Goal: Book appointment/travel/reservation

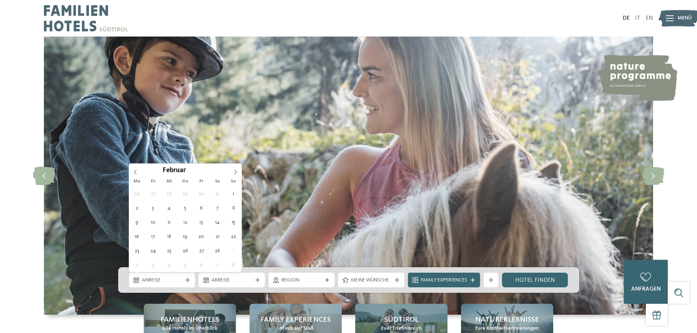
click at [234, 171] on icon at bounding box center [235, 172] width 5 height 5
type div "[DATE]"
type input "****"
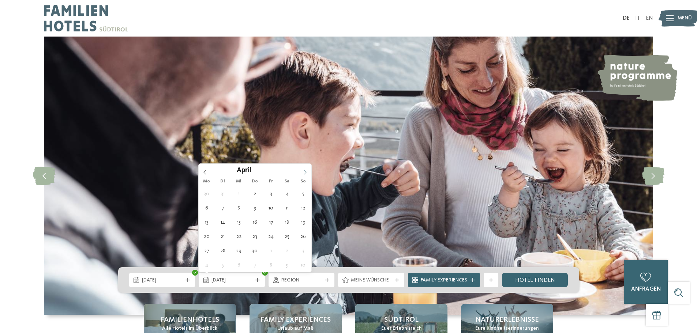
click at [305, 172] on icon at bounding box center [305, 172] width 5 height 5
type div "[DATE]"
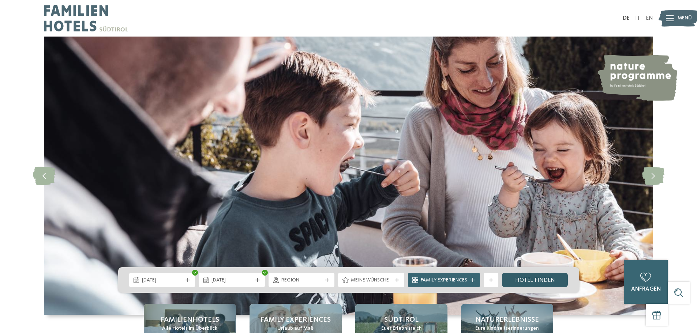
click at [537, 279] on link "Hotel finden" at bounding box center [535, 280] width 66 height 15
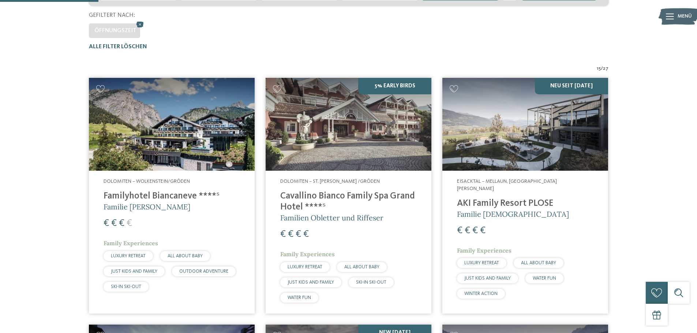
scroll to position [130, 0]
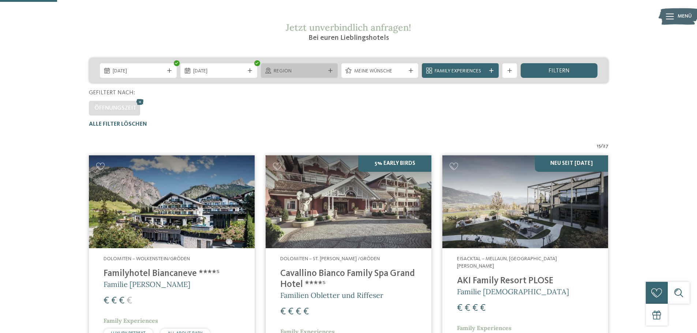
click at [297, 75] on span "Region" at bounding box center [299, 71] width 51 height 7
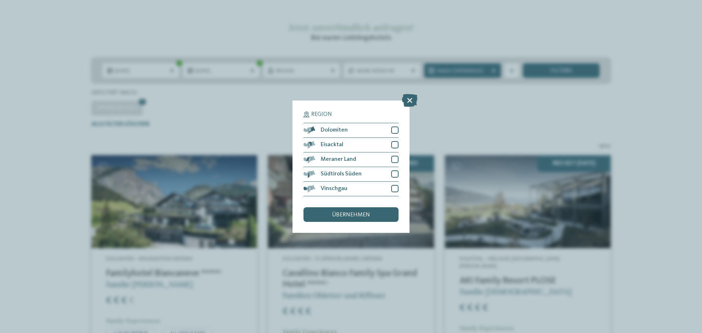
click at [660, 113] on div "Region Dolomiten" at bounding box center [351, 166] width 702 height 333
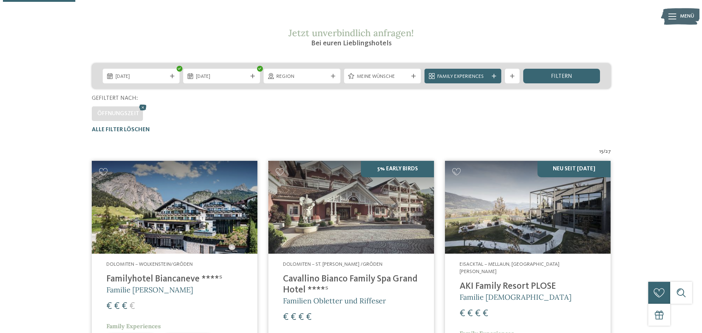
scroll to position [57, 0]
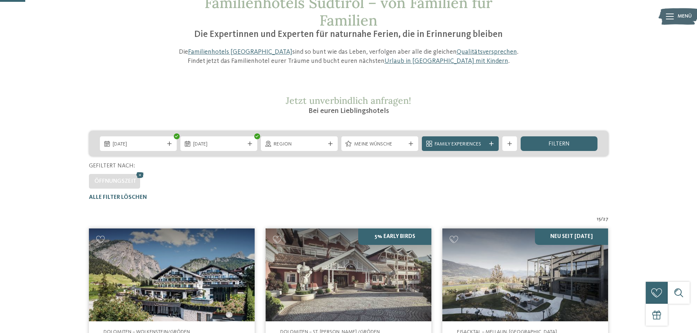
click at [379, 146] on span "Meine Wünsche" at bounding box center [379, 144] width 51 height 7
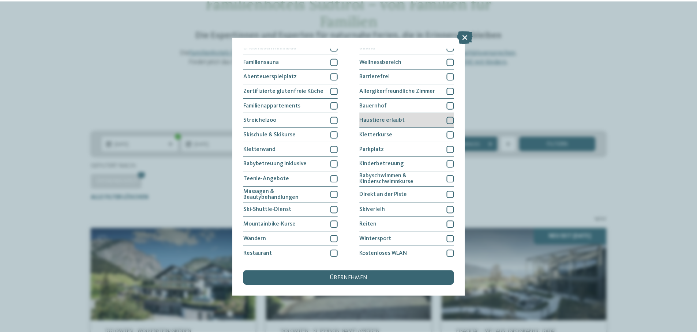
scroll to position [50, 0]
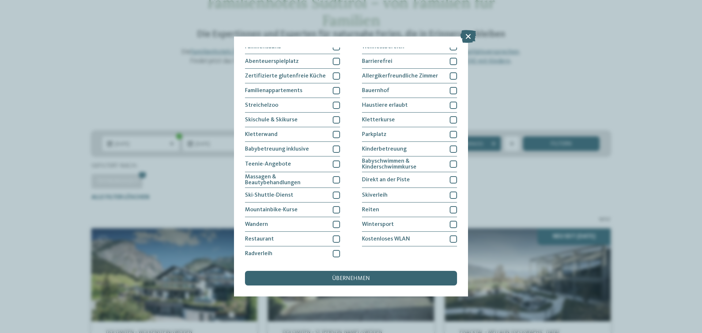
click at [136, 66] on div "Meine Wünsche [GEOGRAPHIC_DATA] Schwimmbad im Freien" at bounding box center [351, 166] width 702 height 333
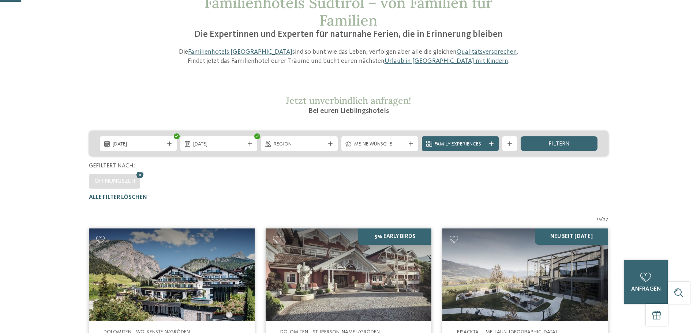
scroll to position [0, 0]
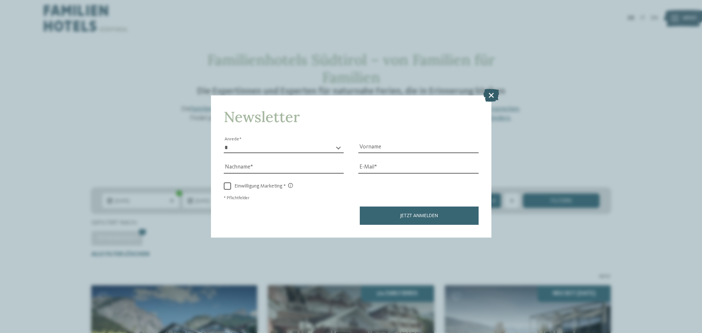
click at [494, 93] on icon at bounding box center [492, 95] width 16 height 13
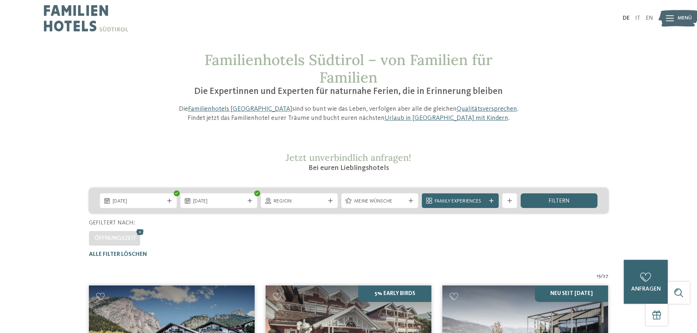
click at [665, 20] on img at bounding box center [679, 18] width 40 height 20
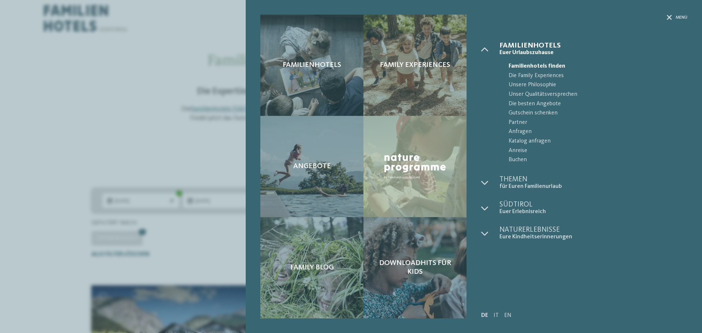
click at [30, 41] on div "Familienhotels Family Experiences Angebote" at bounding box center [351, 166] width 702 height 333
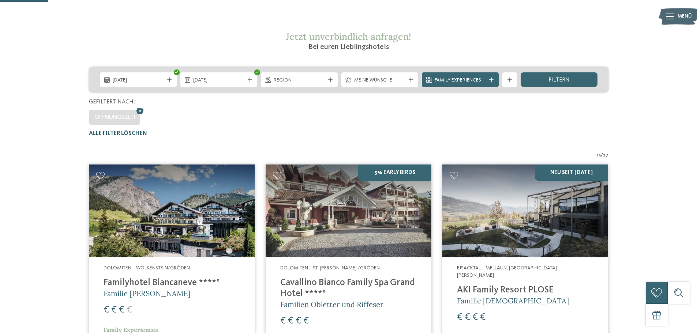
scroll to position [110, 0]
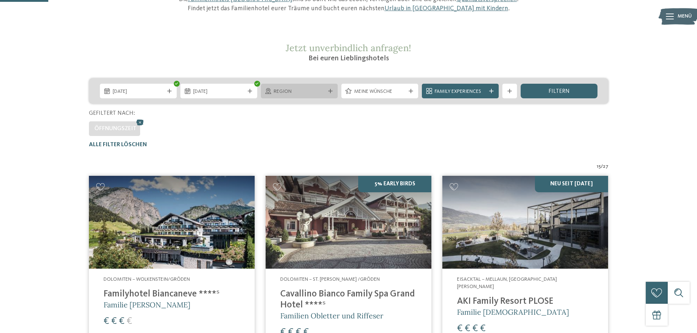
click at [300, 88] on div "Region" at bounding box center [299, 91] width 77 height 15
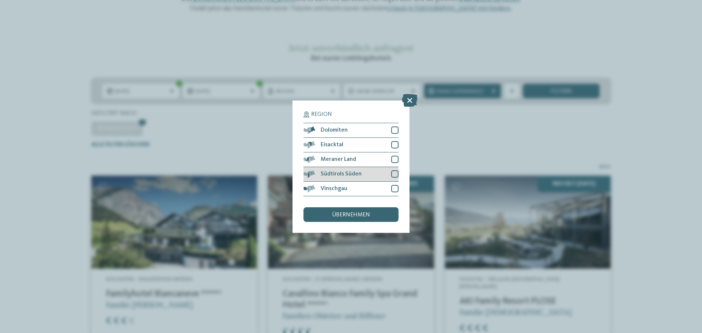
click at [395, 176] on div at bounding box center [394, 173] width 7 height 7
click at [394, 158] on div at bounding box center [394, 159] width 7 height 7
click at [394, 173] on icon at bounding box center [395, 174] width 5 height 4
click at [397, 157] on div at bounding box center [394, 159] width 7 height 7
click at [395, 189] on div at bounding box center [394, 188] width 7 height 7
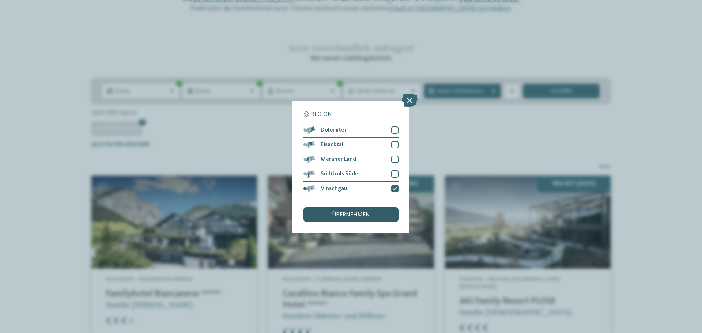
click at [383, 214] on div "übernehmen" at bounding box center [351, 214] width 95 height 15
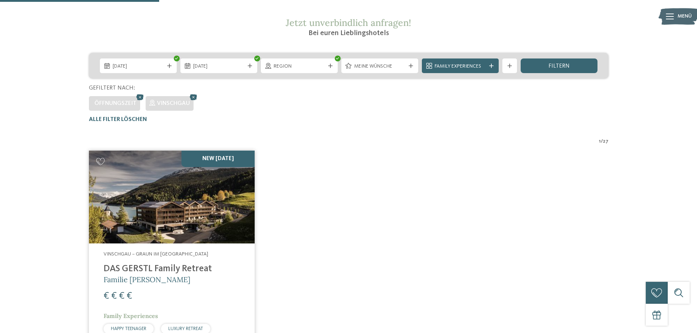
scroll to position [130, 0]
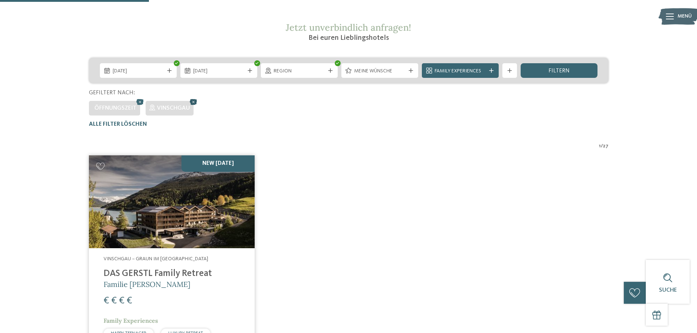
click at [194, 101] on icon at bounding box center [193, 102] width 11 height 10
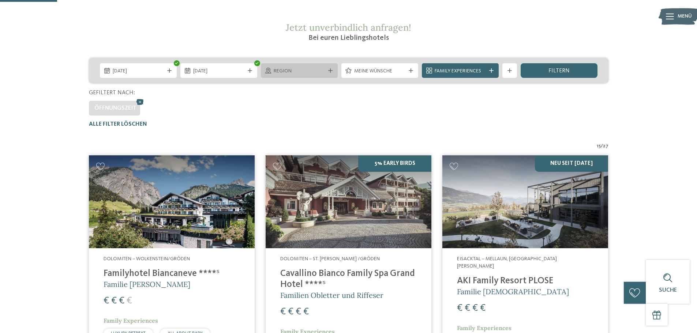
click at [311, 73] on span "Region" at bounding box center [299, 71] width 51 height 7
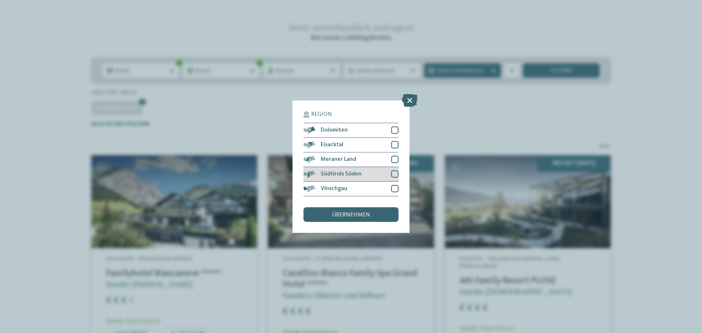
click at [393, 175] on div at bounding box center [394, 173] width 7 height 7
click at [394, 157] on div at bounding box center [394, 159] width 7 height 7
click at [380, 213] on div "übernehmen" at bounding box center [351, 214] width 95 height 15
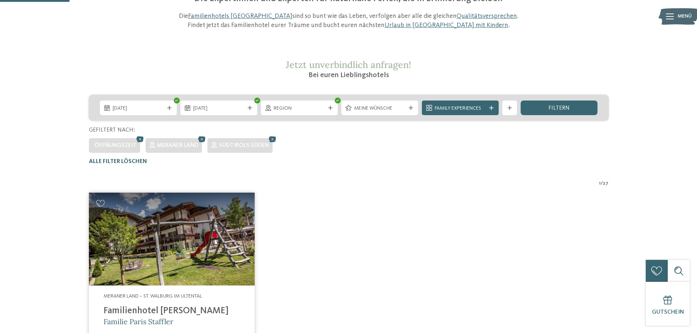
scroll to position [57, 0]
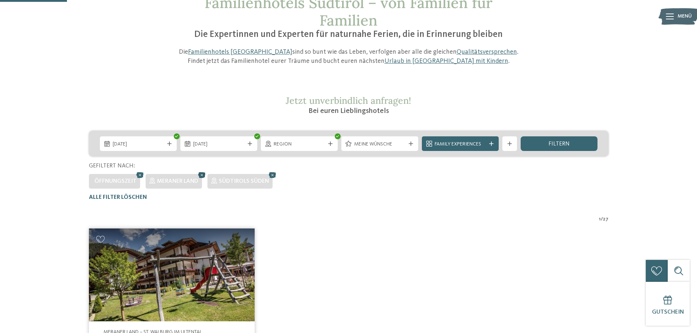
click at [202, 173] on icon at bounding box center [201, 175] width 11 height 10
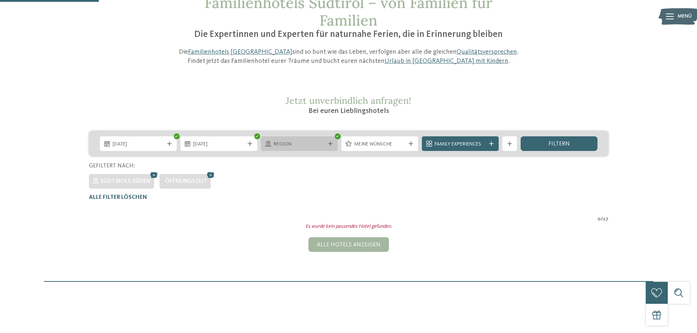
click at [321, 143] on span "Region" at bounding box center [299, 144] width 51 height 7
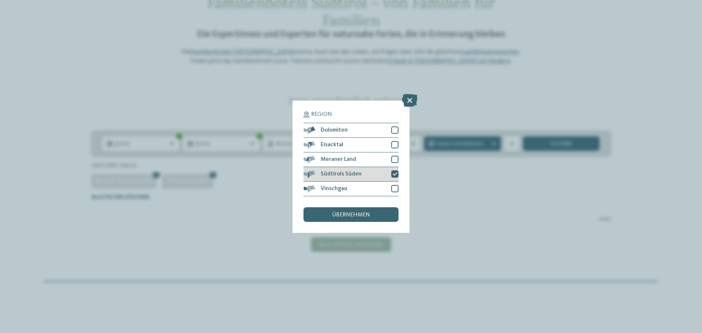
click at [395, 173] on icon at bounding box center [395, 174] width 5 height 4
click at [395, 160] on div at bounding box center [394, 159] width 7 height 7
click at [377, 215] on div "übernehmen" at bounding box center [351, 214] width 95 height 15
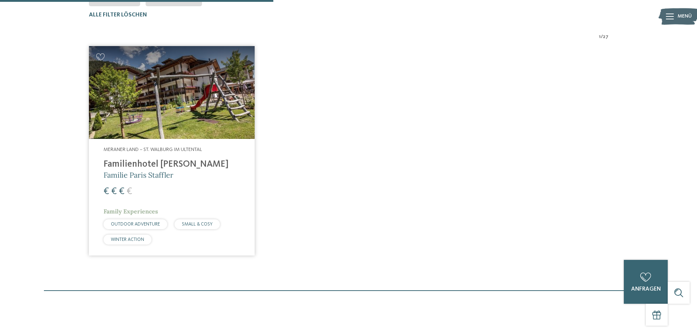
scroll to position [240, 0]
